Goal: Information Seeking & Learning: Check status

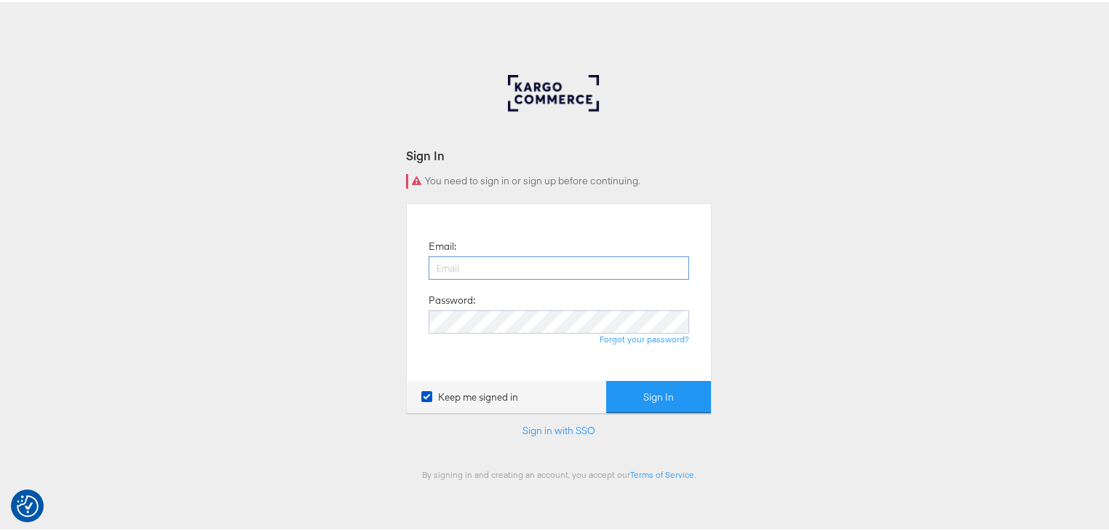
click at [510, 258] on input "email" at bounding box center [559, 265] width 261 height 23
type input "rayna.cheng@jdplc.com"
click at [606, 378] on button "Sign In" at bounding box center [658, 394] width 105 height 33
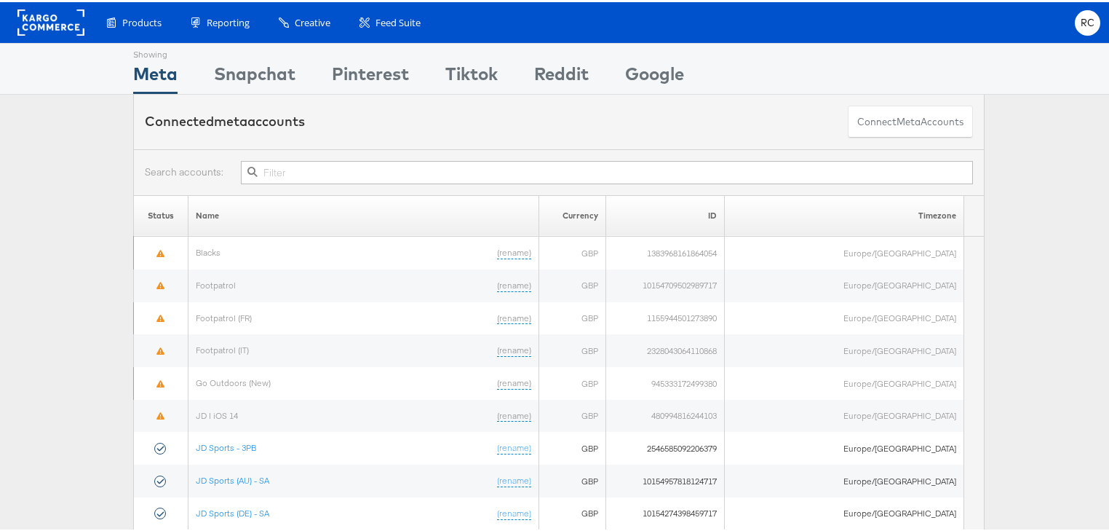
click at [314, 170] on input "text" at bounding box center [607, 170] width 732 height 23
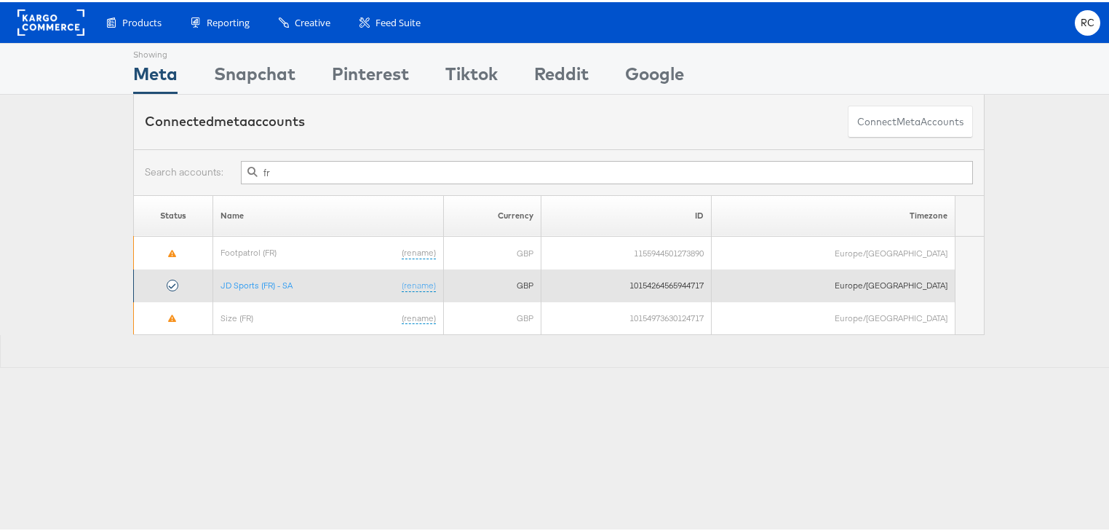
type input "fr"
click at [267, 287] on td "JD Sports (FR) - SA (rename)" at bounding box center [328, 283] width 231 height 33
click at [271, 282] on link "JD Sports (FR) - SA" at bounding box center [257, 282] width 72 height 11
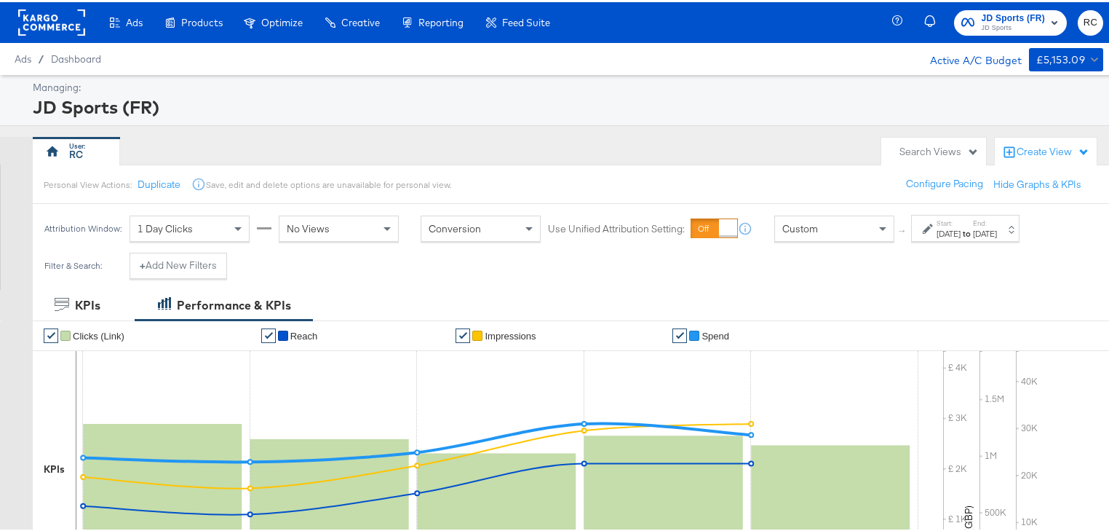
click at [789, 26] on div "Ads Products Optimize Creative Reporting Feed Suite JD Sports (FR) JD Sports RC" at bounding box center [559, 20] width 1118 height 41
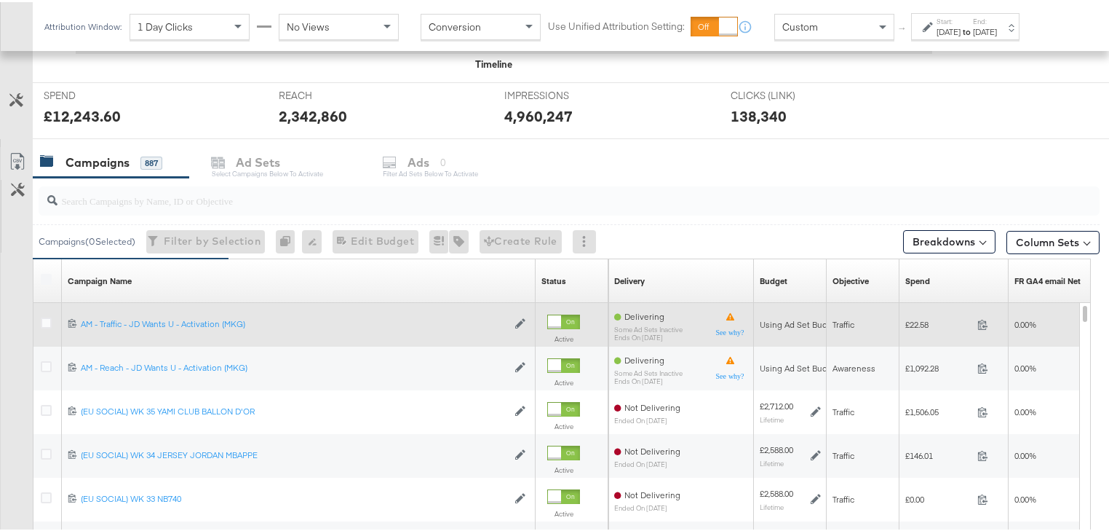
scroll to position [524, 0]
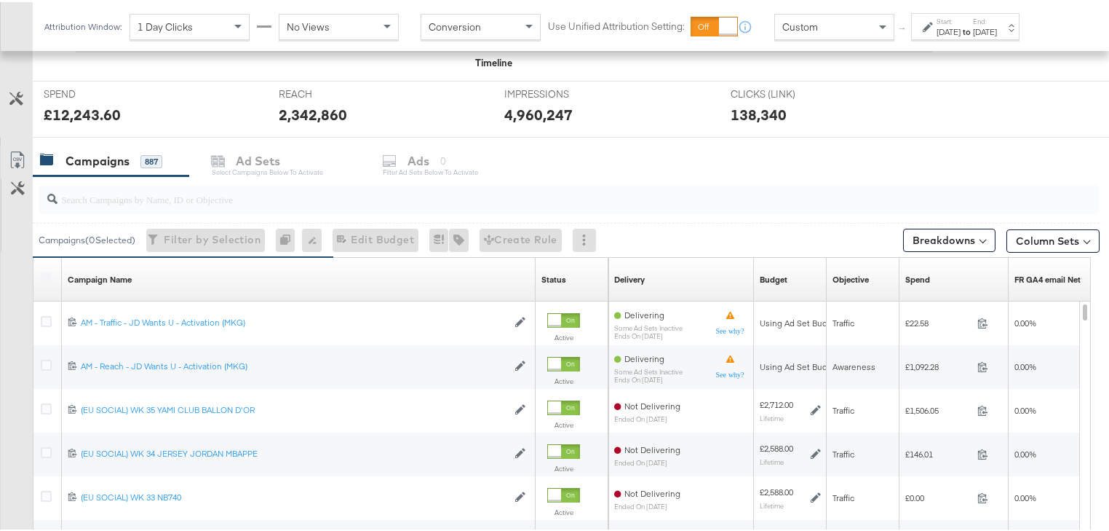
click at [218, 191] on input "search" at bounding box center [530, 191] width 947 height 28
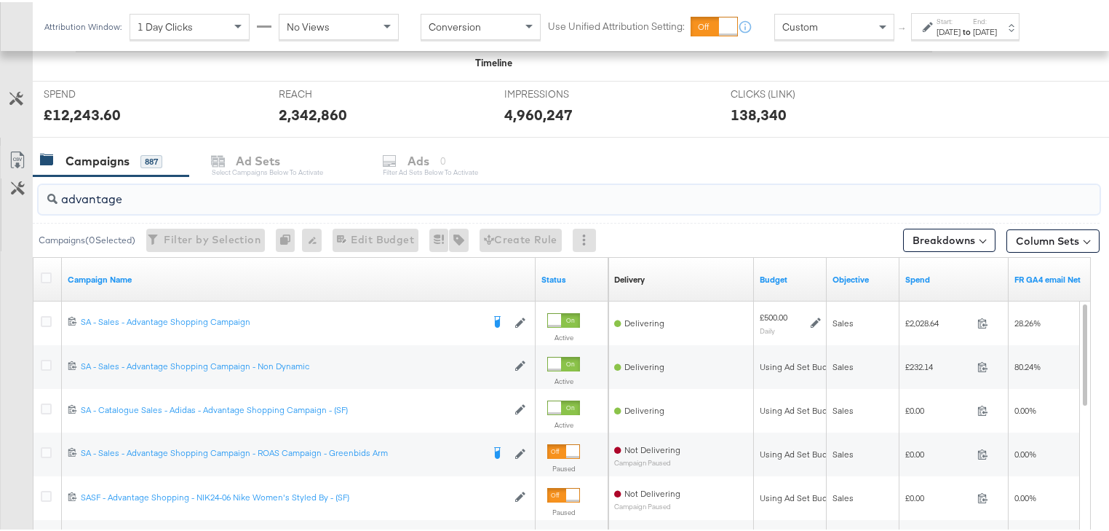
type input "advantage"
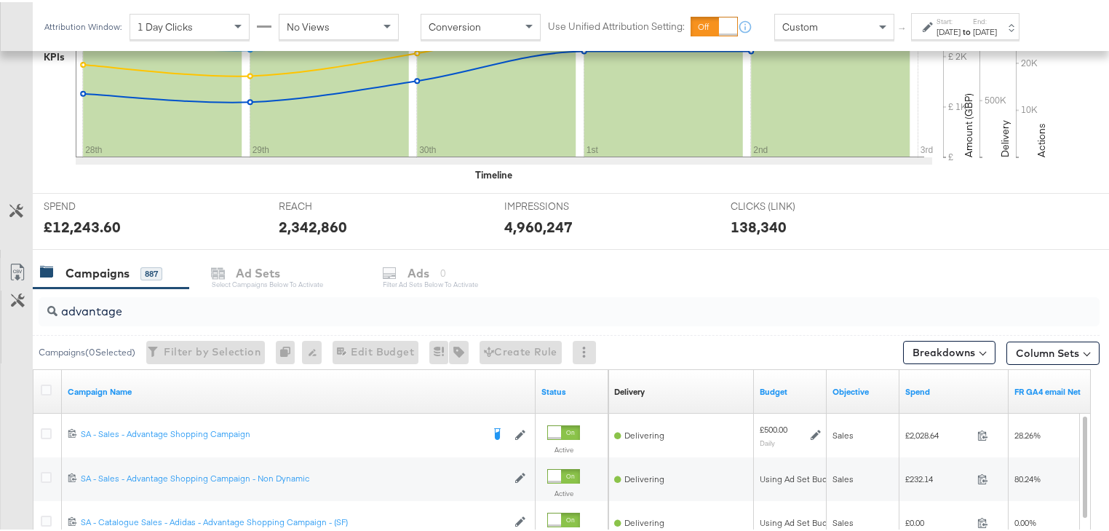
scroll to position [408, 0]
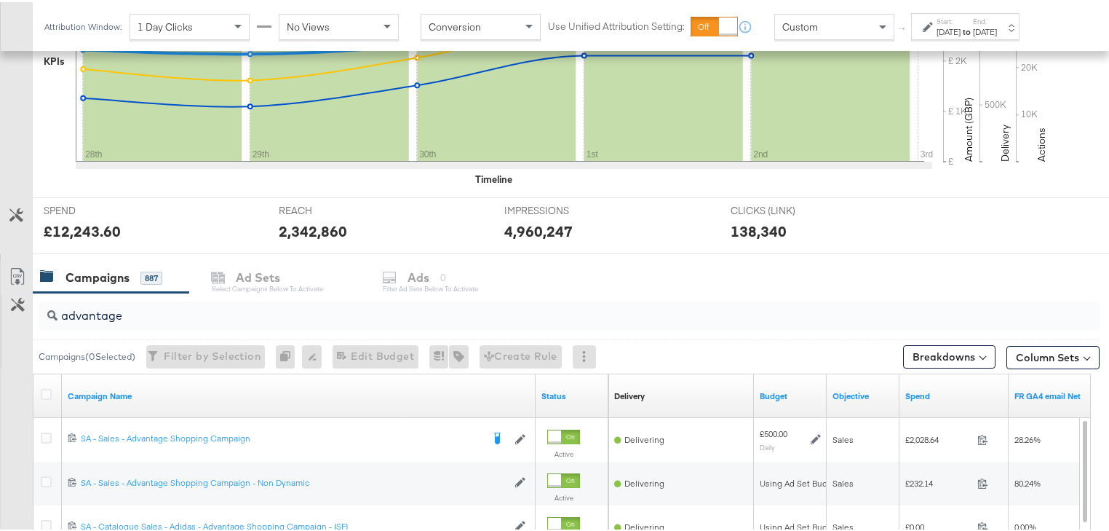
click at [973, 24] on strong "to" at bounding box center [967, 29] width 12 height 11
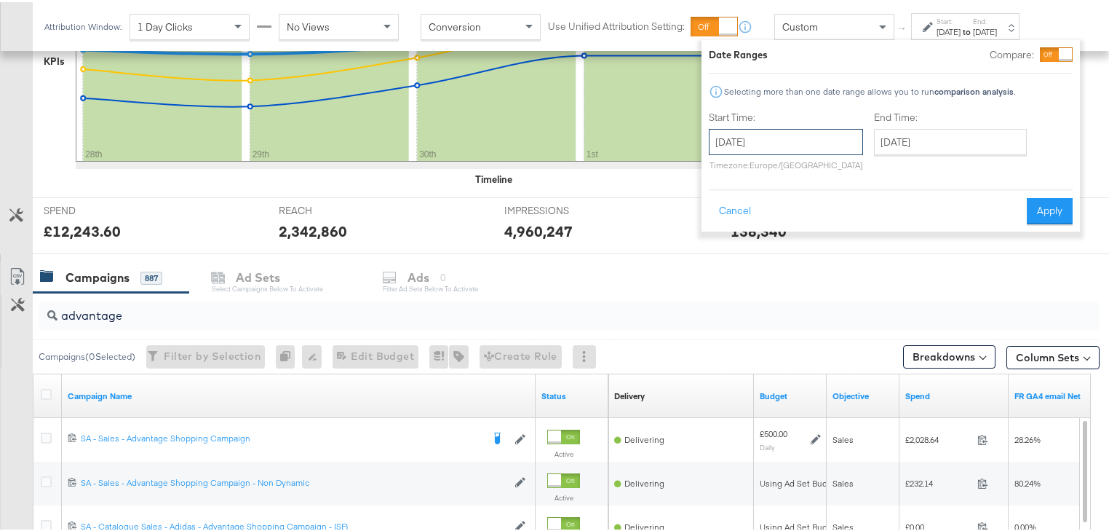
click at [826, 127] on input "[DATE]" at bounding box center [786, 140] width 154 height 26
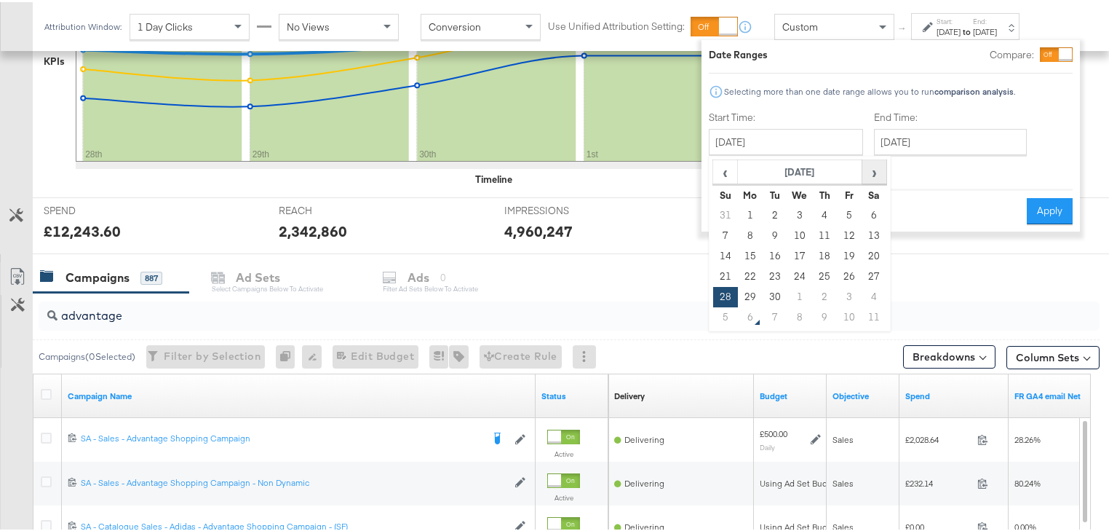
click at [877, 170] on span "›" at bounding box center [874, 170] width 23 height 22
click at [939, 146] on input "[DATE]" at bounding box center [950, 140] width 153 height 26
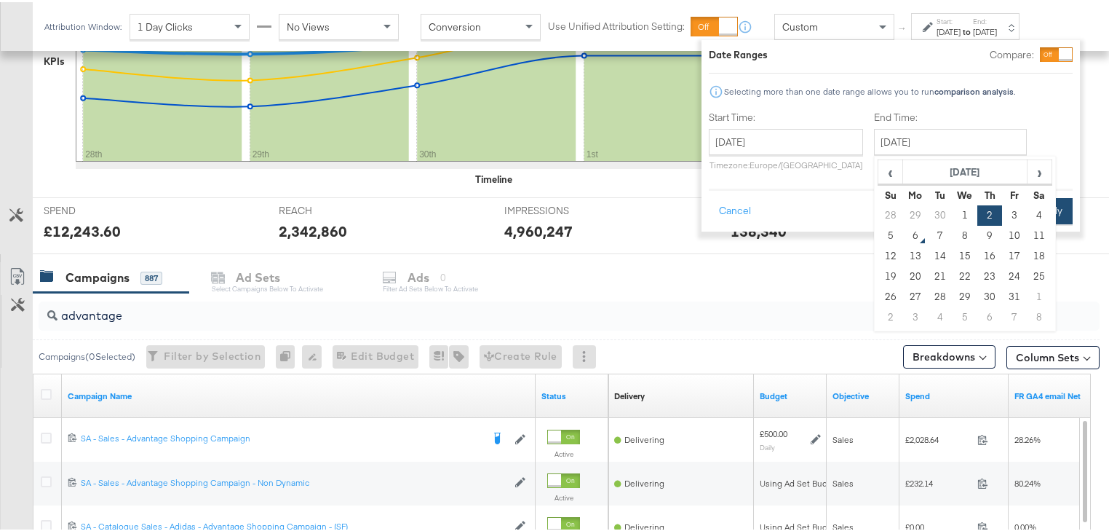
click at [1033, 210] on td "4" at bounding box center [1039, 213] width 25 height 20
type input "[DATE]"
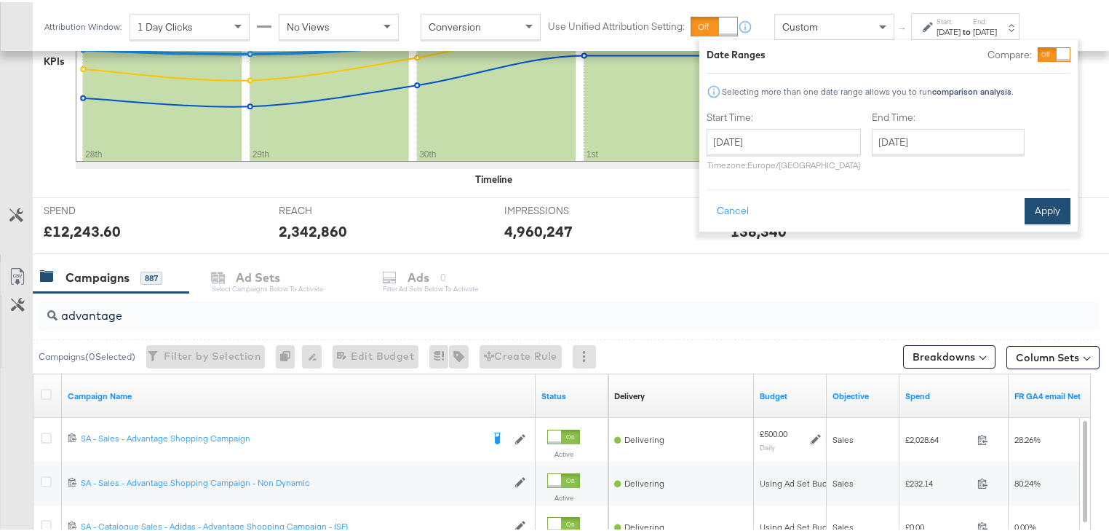
click at [1049, 213] on button "Apply" at bounding box center [1048, 209] width 46 height 26
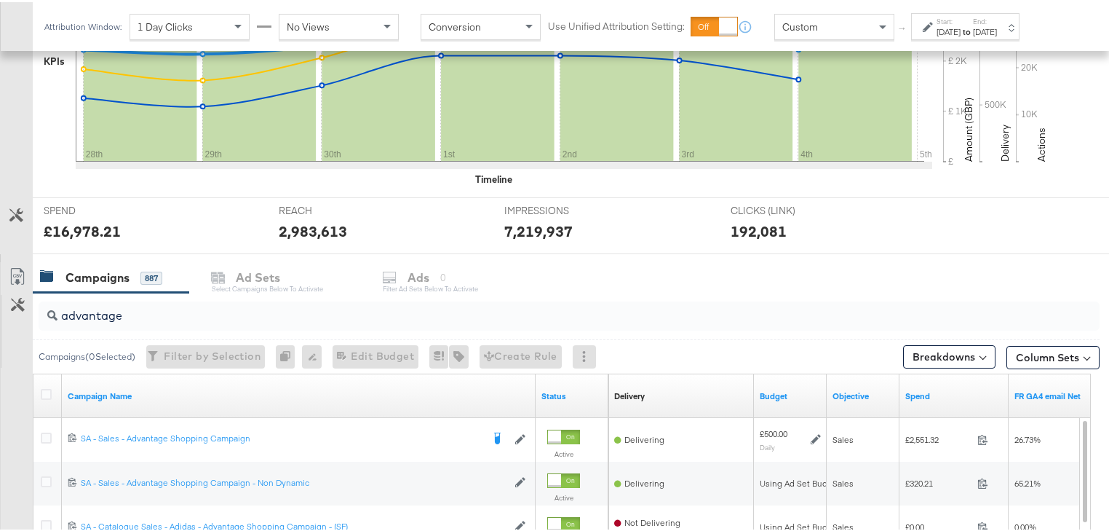
scroll to position [349, 0]
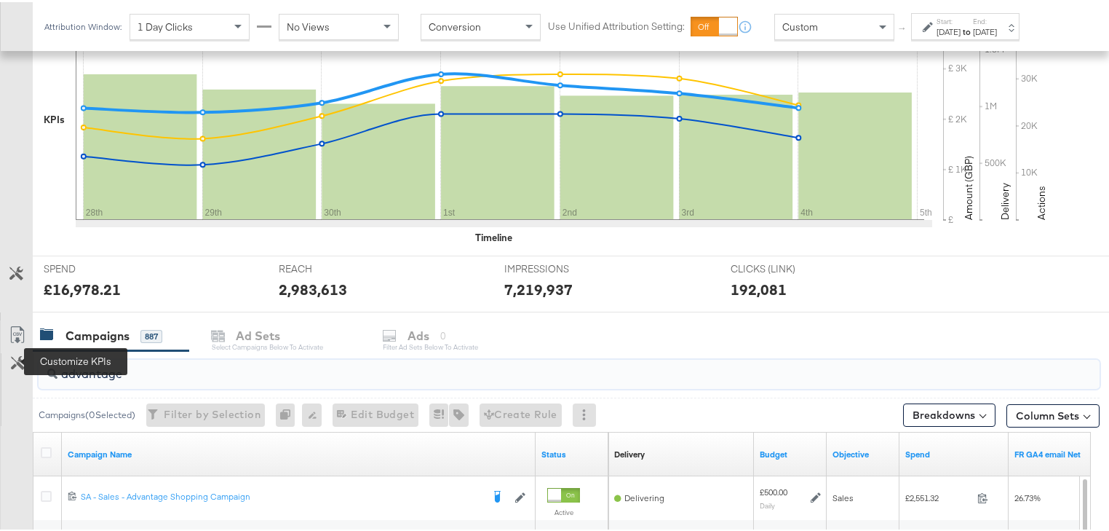
drag, startPoint x: 140, startPoint y: 372, endPoint x: 12, endPoint y: 360, distance: 128.6
type input "(sr)"
